Goal: Transaction & Acquisition: Purchase product/service

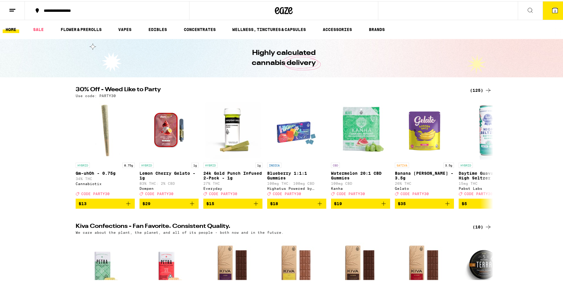
click at [554, 10] on span "2" at bounding box center [555, 10] width 2 height 4
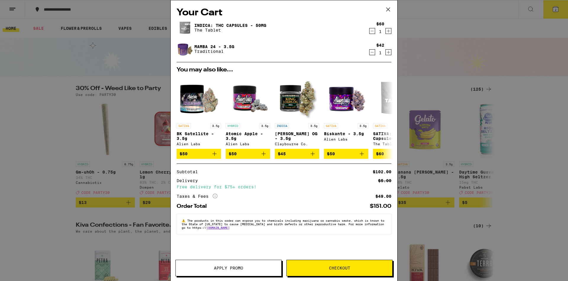
click at [370, 30] on icon "Decrement" at bounding box center [371, 30] width 5 height 7
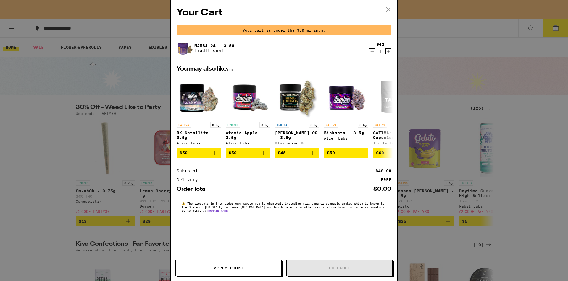
click at [387, 11] on icon at bounding box center [387, 9] width 9 height 9
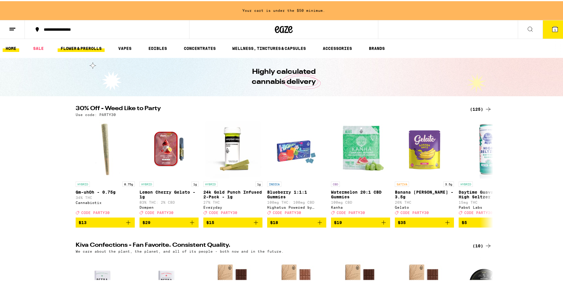
click at [88, 48] on link "FLOWER & PREROLLS" at bounding box center [81, 47] width 47 height 7
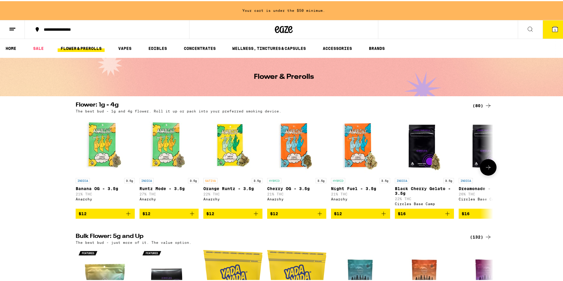
click at [481, 170] on button at bounding box center [488, 166] width 17 height 17
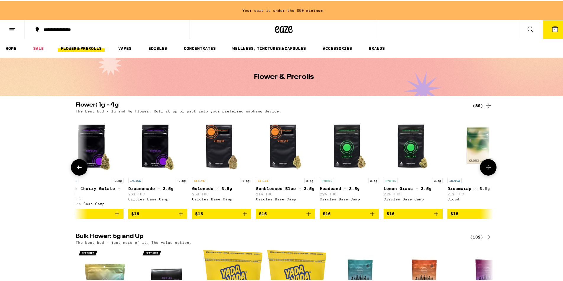
click at [481, 170] on button at bounding box center [488, 166] width 17 height 17
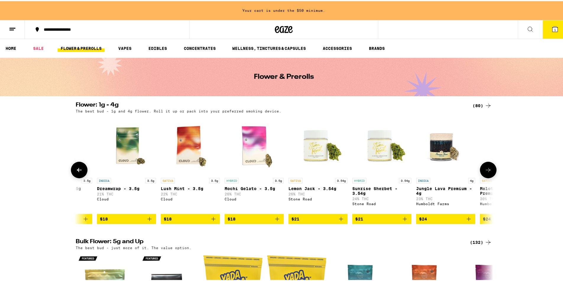
click at [481, 170] on button at bounding box center [488, 169] width 17 height 17
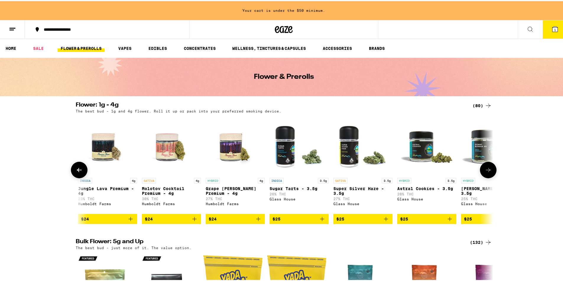
click at [481, 170] on button at bounding box center [488, 169] width 17 height 17
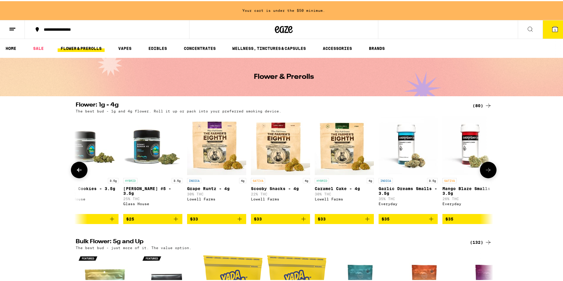
click at [481, 170] on button at bounding box center [488, 169] width 17 height 17
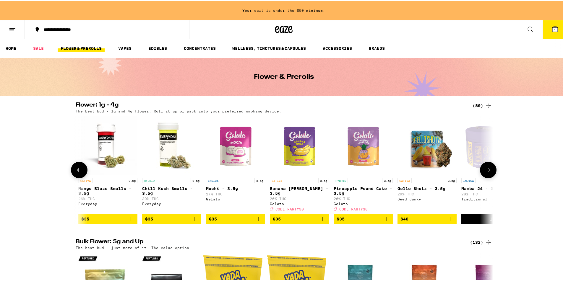
click at [481, 170] on button at bounding box center [488, 169] width 17 height 17
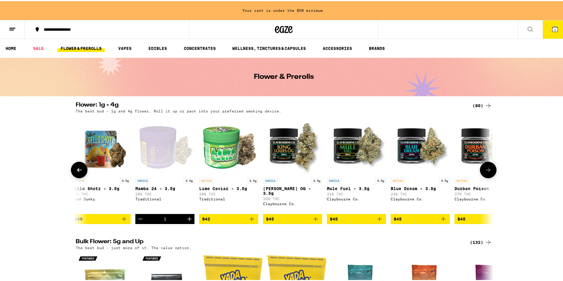
click at [481, 170] on button at bounding box center [488, 169] width 17 height 17
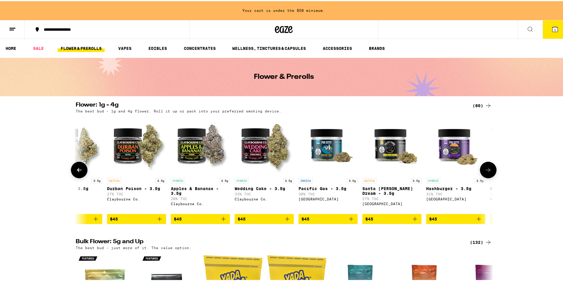
click at [481, 170] on button at bounding box center [488, 169] width 17 height 17
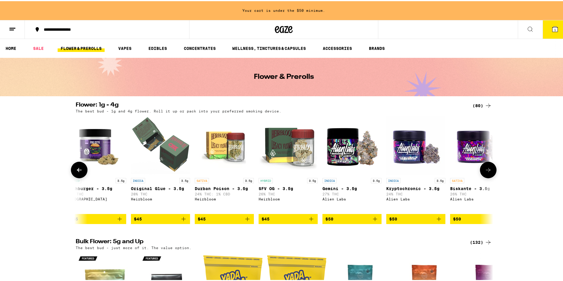
click at [481, 170] on button at bounding box center [488, 169] width 17 height 17
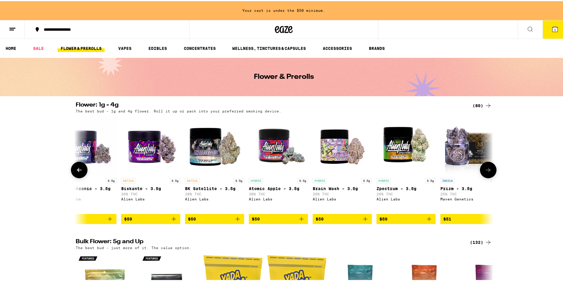
click at [481, 170] on button at bounding box center [488, 169] width 17 height 17
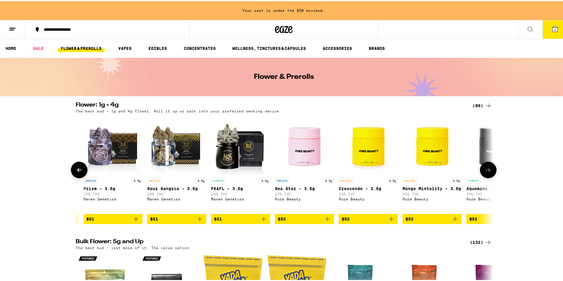
click at [481, 170] on button at bounding box center [488, 169] width 17 height 17
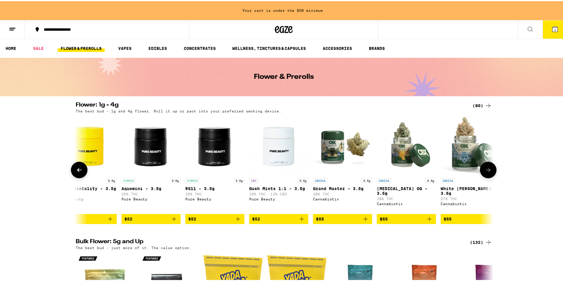
click at [481, 170] on button at bounding box center [488, 169] width 17 height 17
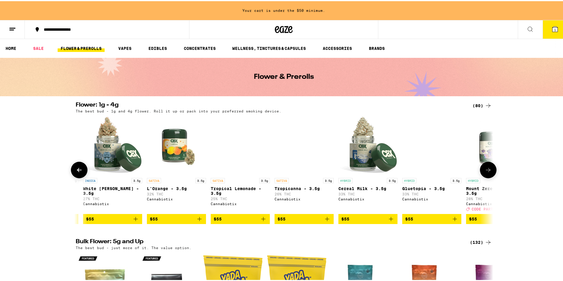
scroll to position [0, 4144]
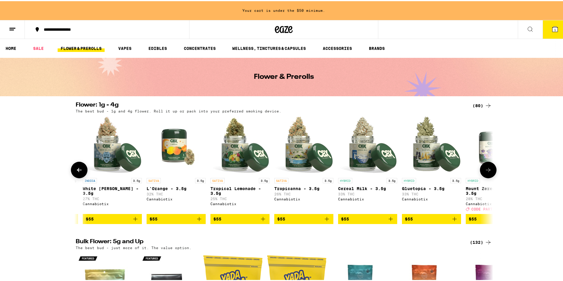
click at [481, 170] on button at bounding box center [488, 169] width 17 height 17
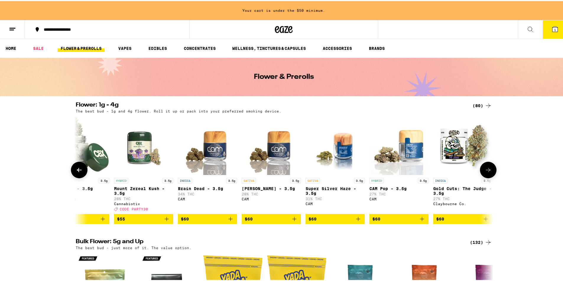
click at [481, 170] on button at bounding box center [488, 169] width 17 height 17
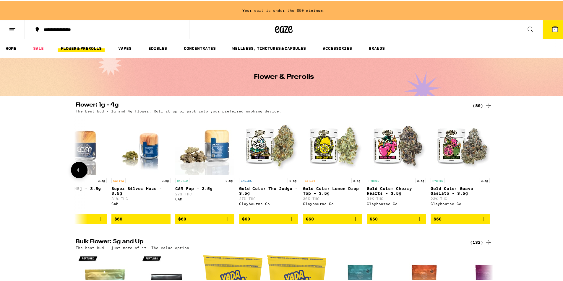
scroll to position [0, 4692]
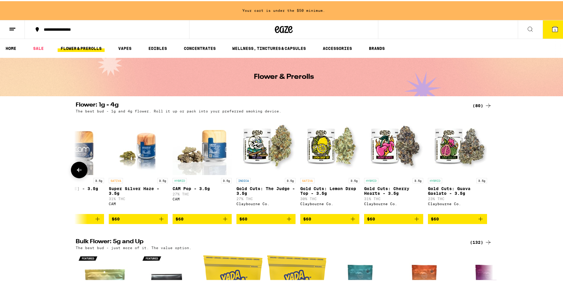
click at [381, 222] on span "$60" at bounding box center [393, 218] width 53 height 7
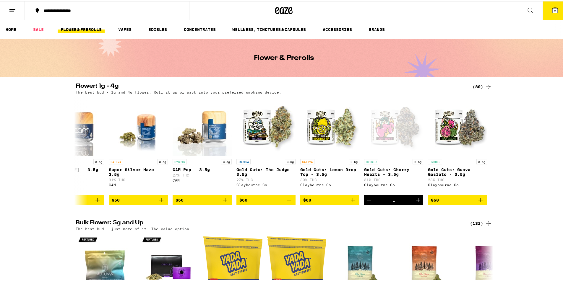
click at [552, 12] on icon at bounding box center [555, 9] width 7 height 7
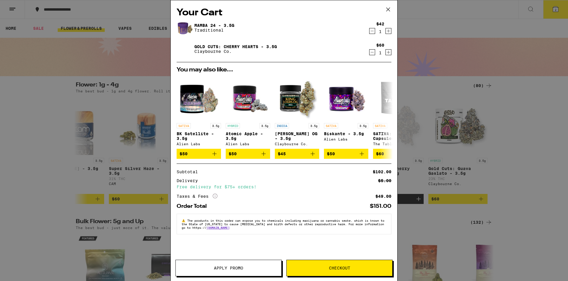
click at [371, 31] on icon "Decrement" at bounding box center [371, 30] width 5 height 7
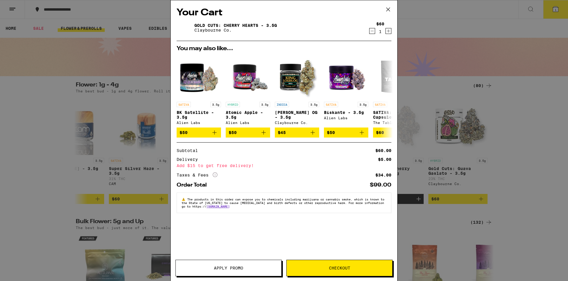
click at [329, 267] on span "Checkout" at bounding box center [339, 268] width 21 height 4
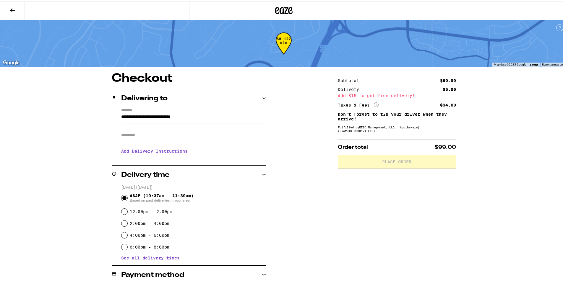
drag, startPoint x: 559, startPoint y: 8, endPoint x: 561, endPoint y: 15, distance: 7.1
click at [561, 15] on div at bounding box center [284, 9] width 568 height 19
click at [135, 101] on h2 "Delivering to" at bounding box center [144, 97] width 46 height 7
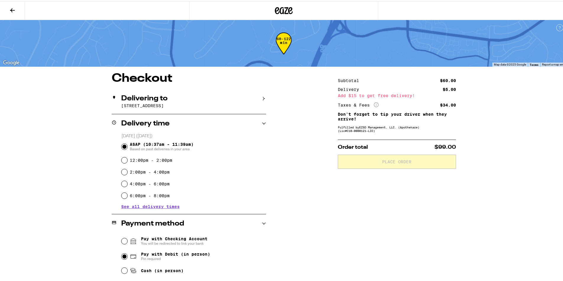
click at [122, 255] on input "Pay with Debit (in person) Pin required" at bounding box center [125, 256] width 6 height 6
radio input "true"
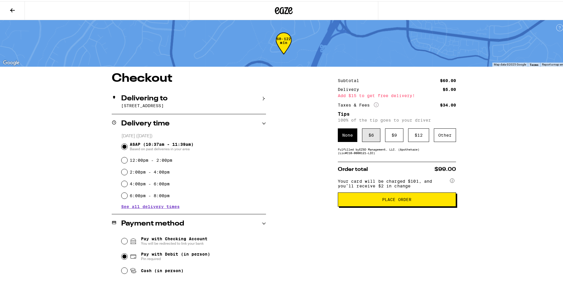
click at [373, 136] on div "$ 6" at bounding box center [371, 134] width 18 height 14
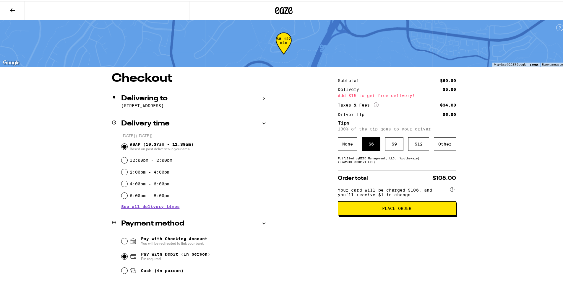
click at [379, 215] on button "Place Order" at bounding box center [397, 207] width 118 height 14
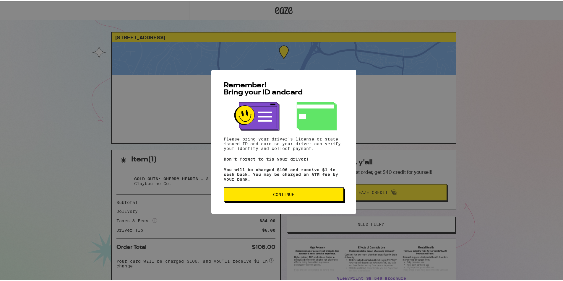
click at [326, 196] on span "Continue" at bounding box center [284, 194] width 110 height 4
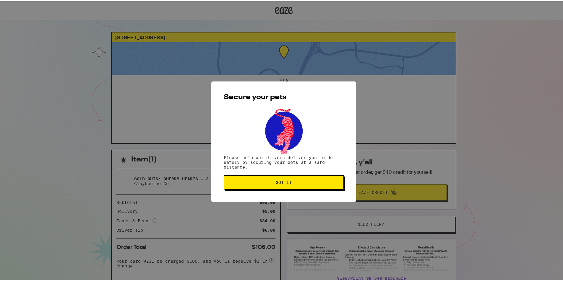
click at [309, 187] on button "Got it" at bounding box center [284, 181] width 120 height 14
